Goal: Task Accomplishment & Management: Complete application form

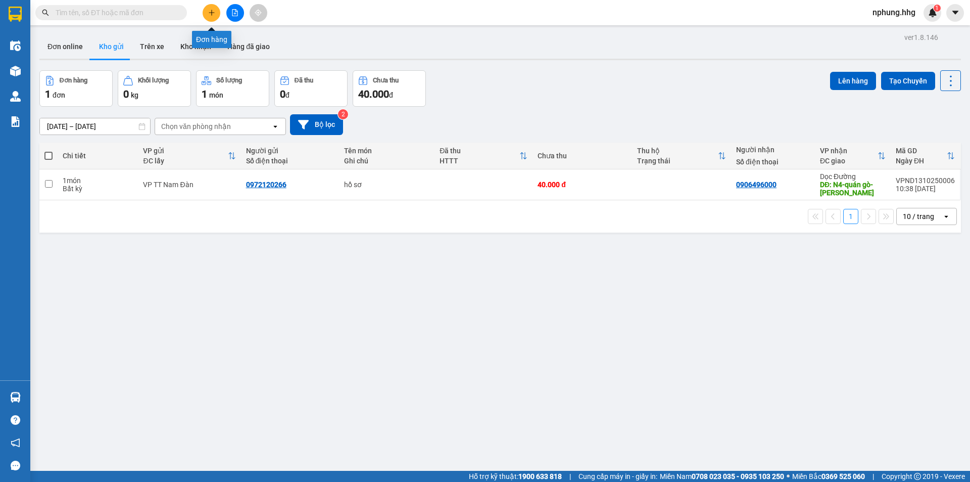
click at [212, 14] on icon "plus" at bounding box center [211, 12] width 7 height 7
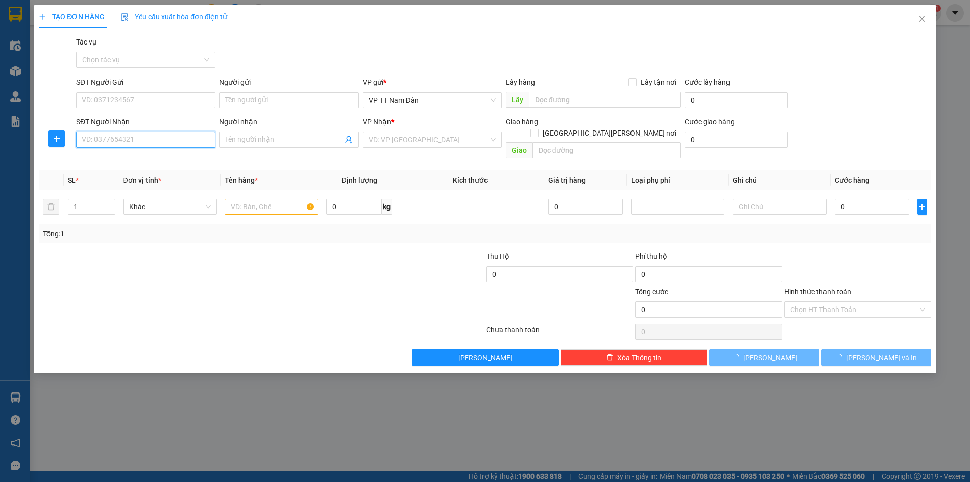
click at [148, 136] on input "SĐT Người Nhận" at bounding box center [145, 139] width 139 height 16
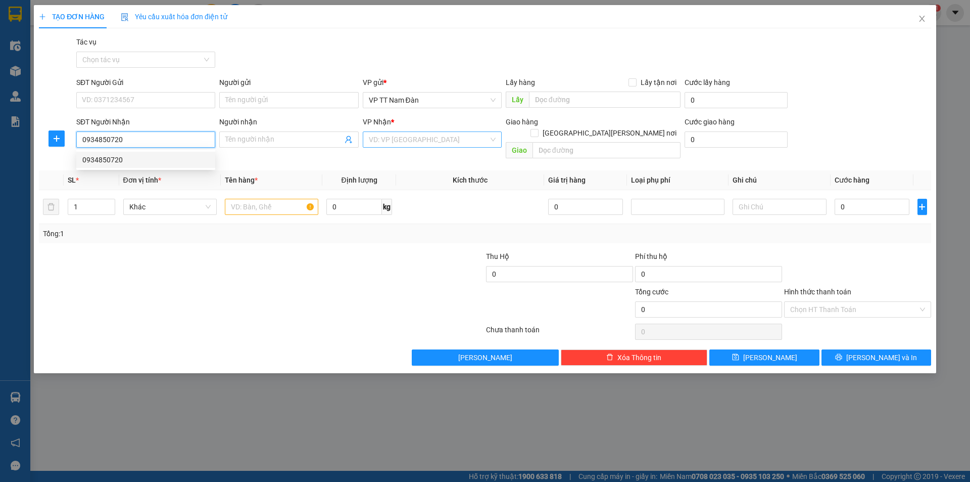
type input "0934850720"
click at [424, 136] on input "search" at bounding box center [429, 139] width 120 height 15
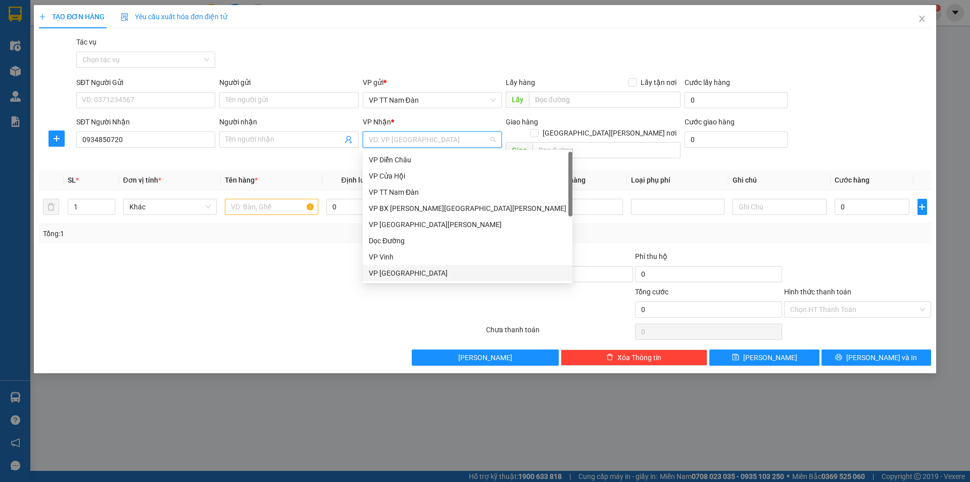
click at [394, 272] on div "VP [GEOGRAPHIC_DATA]" at bounding box center [468, 272] width 198 height 11
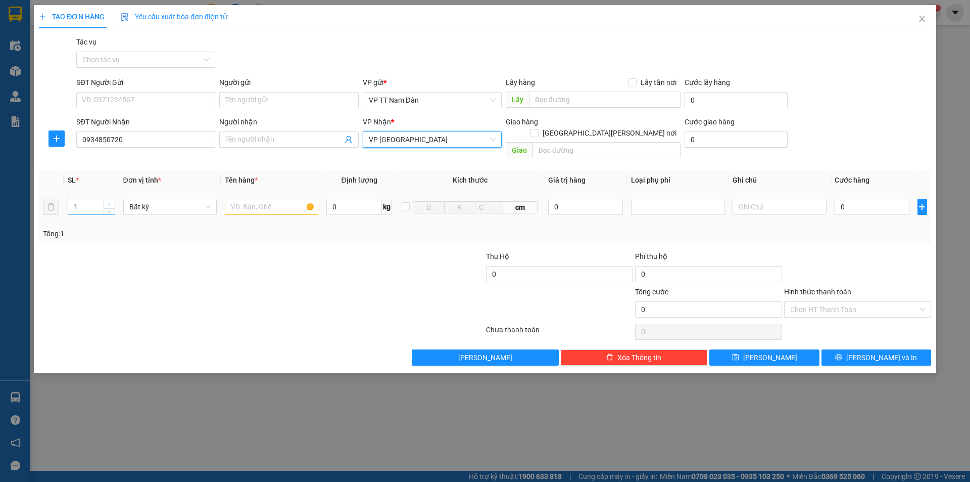
type input "2"
click at [110, 203] on icon "up" at bounding box center [109, 204] width 3 height 2
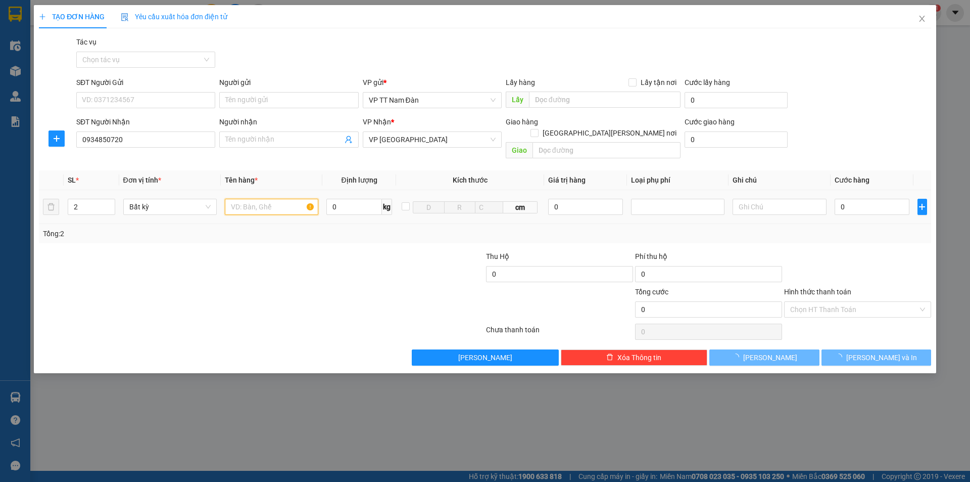
click at [280, 199] on input "text" at bounding box center [271, 207] width 93 height 16
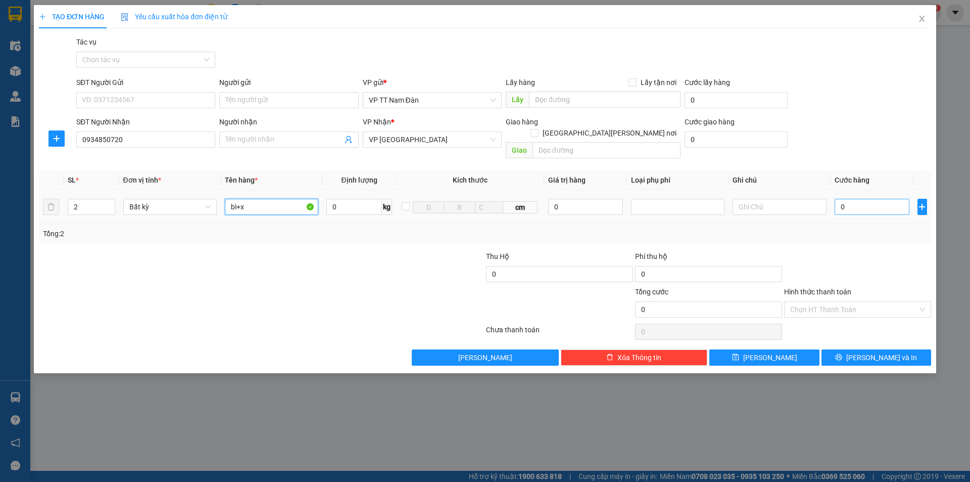
type input "bì+x"
click at [858, 199] on input "0" at bounding box center [872, 207] width 75 height 16
type input "1"
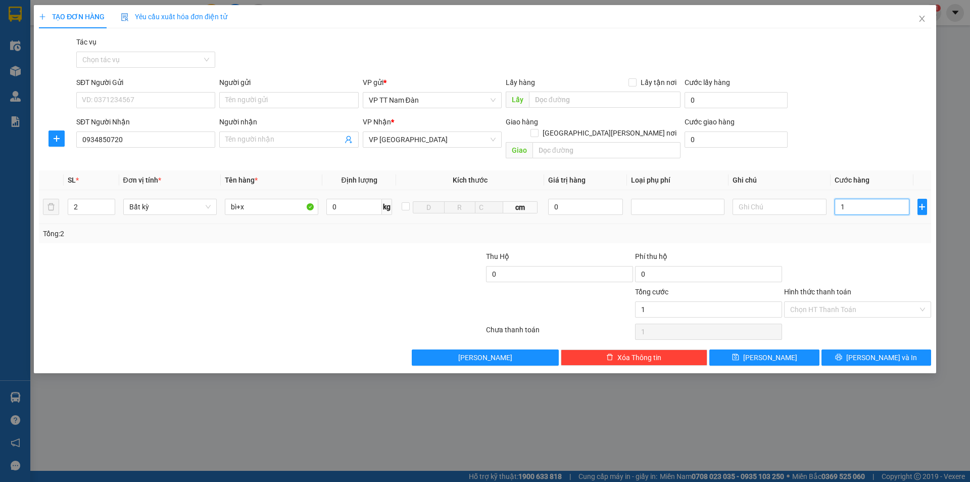
type input "10"
type input "100"
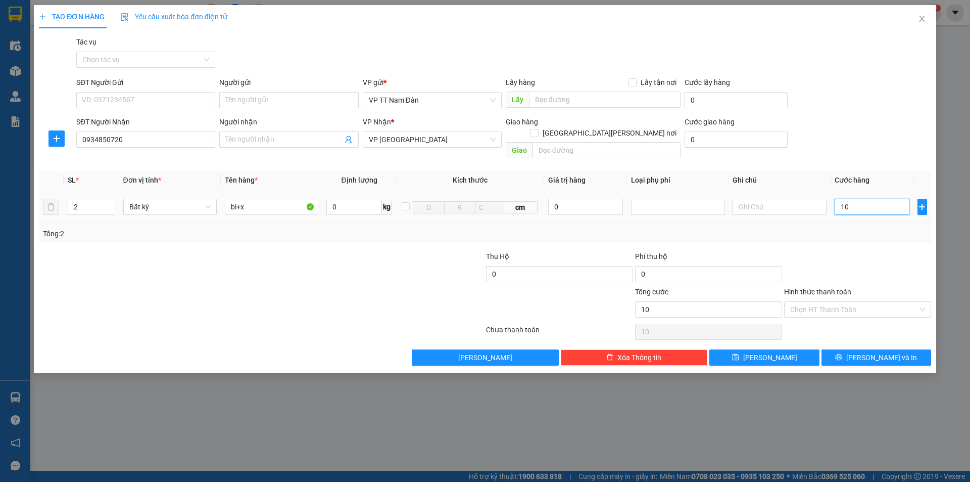
type input "100"
type input "1.000"
type input "10.000"
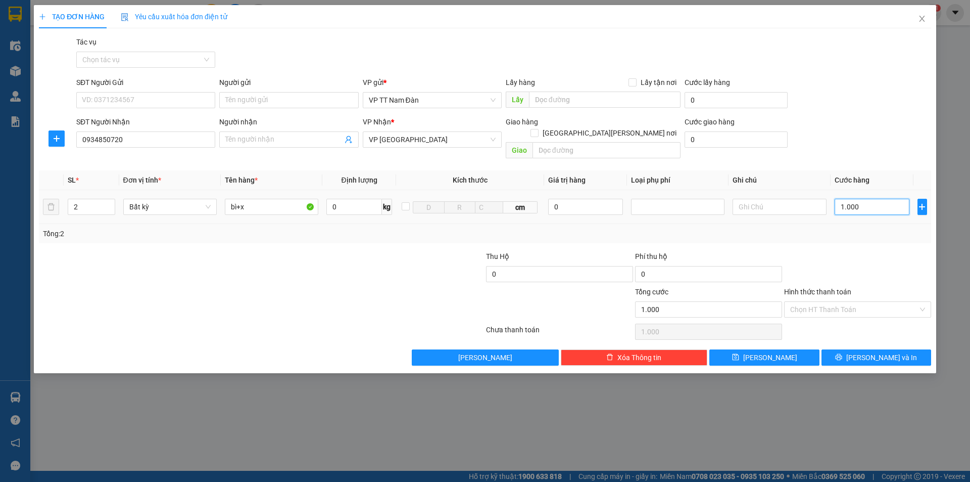
type input "10.000"
type input "100.000"
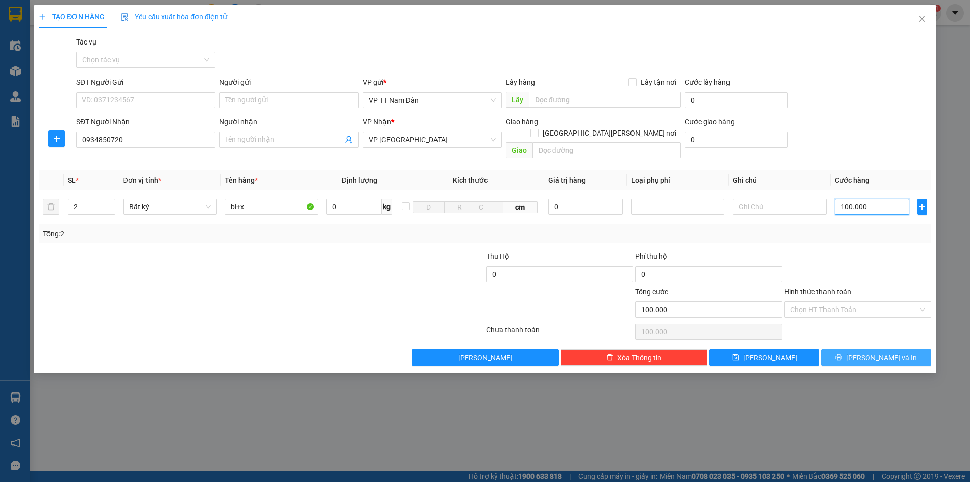
type input "100.000"
click at [864, 349] on button "[PERSON_NAME] và In" at bounding box center [877, 357] width 110 height 16
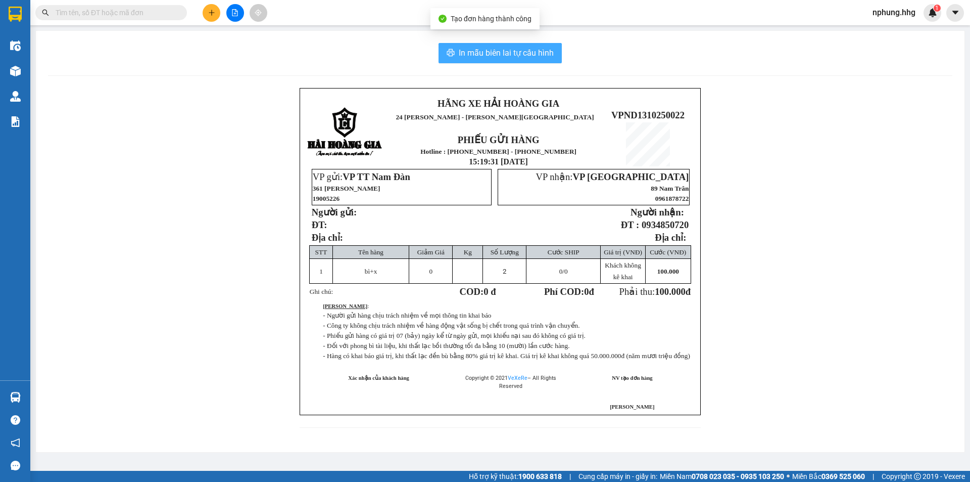
click at [498, 55] on span "In mẫu biên lai tự cấu hình" at bounding box center [506, 52] width 95 height 13
